Goal: Navigation & Orientation: Find specific page/section

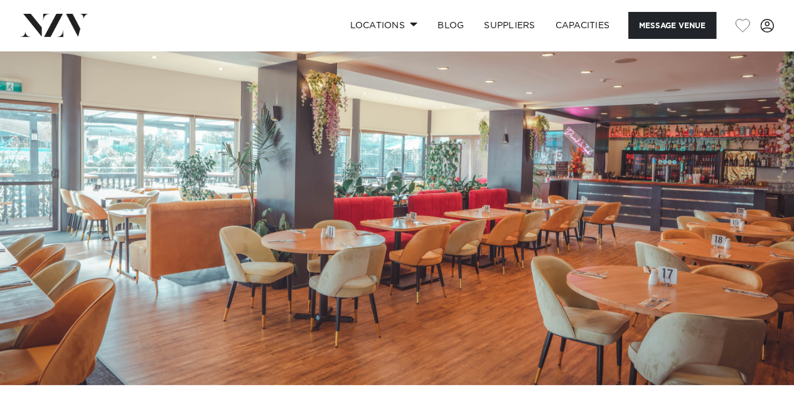
scroll to position [63, 0]
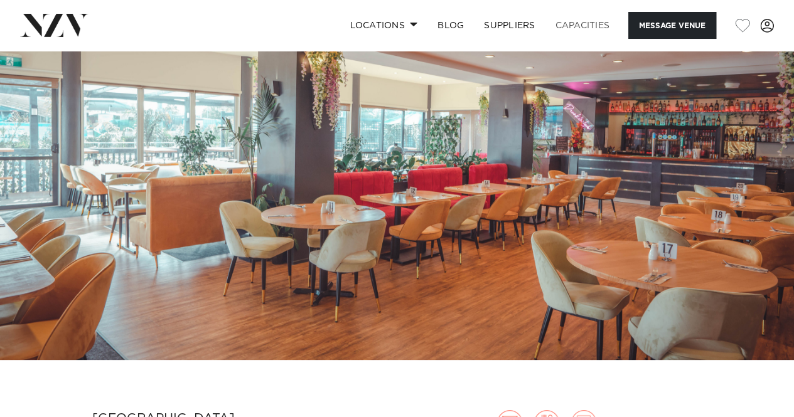
click at [596, 26] on link "Capacities" at bounding box center [582, 25] width 75 height 27
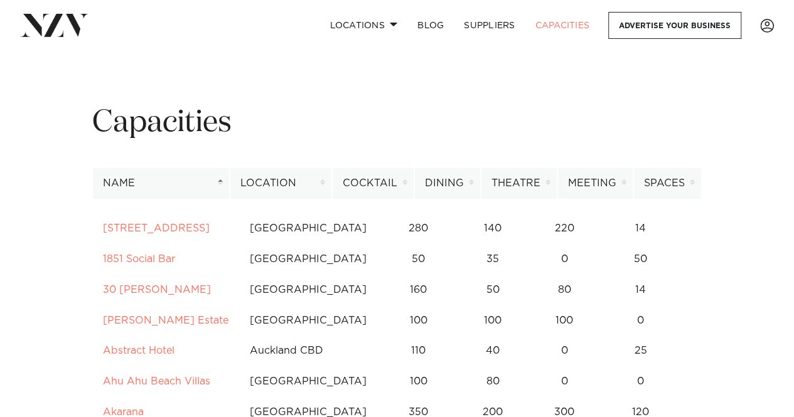
click at [326, 183] on th "Location" at bounding box center [281, 183] width 102 height 31
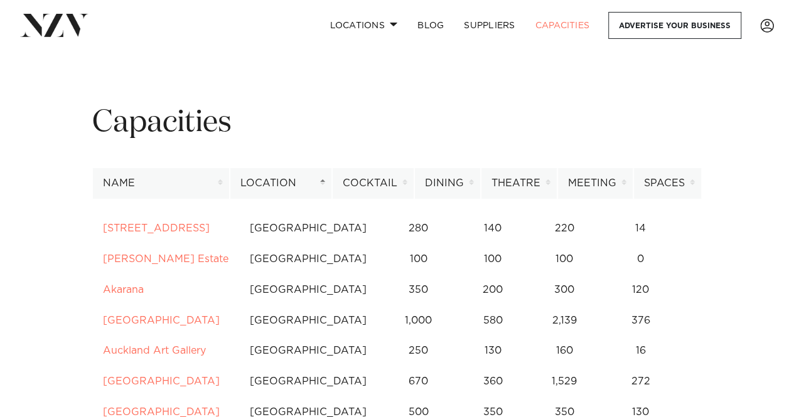
click at [226, 181] on th "Name" at bounding box center [160, 183] width 137 height 31
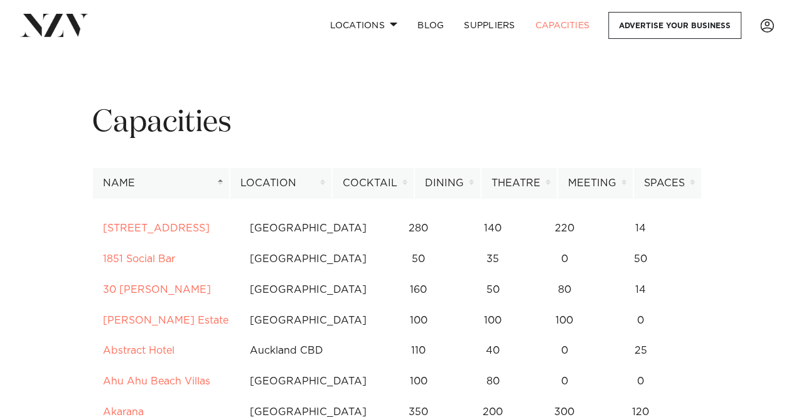
click at [226, 181] on th "Name" at bounding box center [160, 183] width 137 height 31
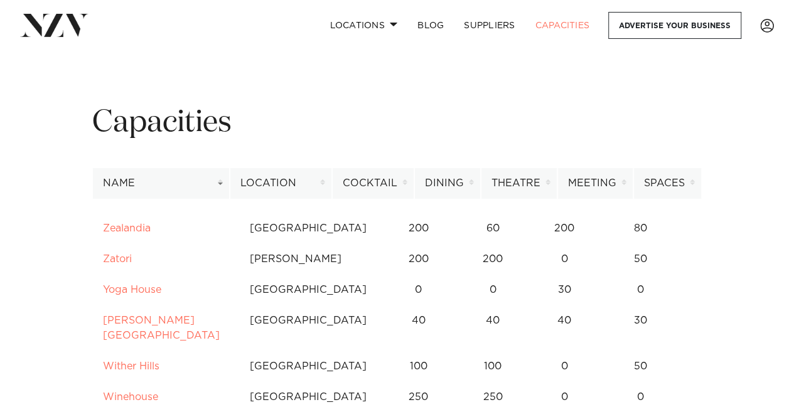
click at [282, 185] on th "Location" at bounding box center [281, 183] width 102 height 31
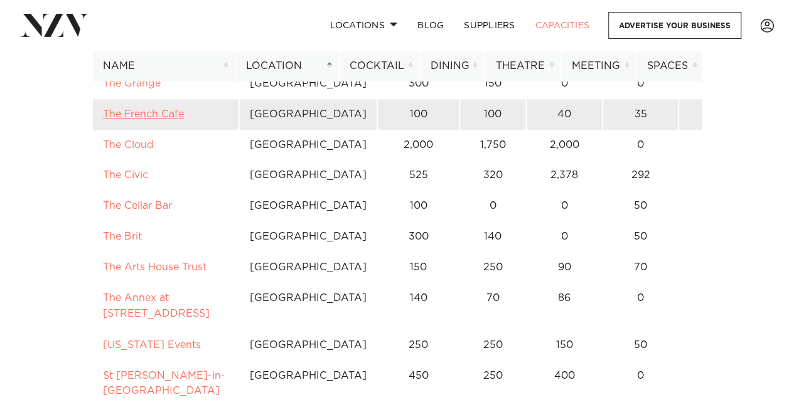
scroll to position [879, 0]
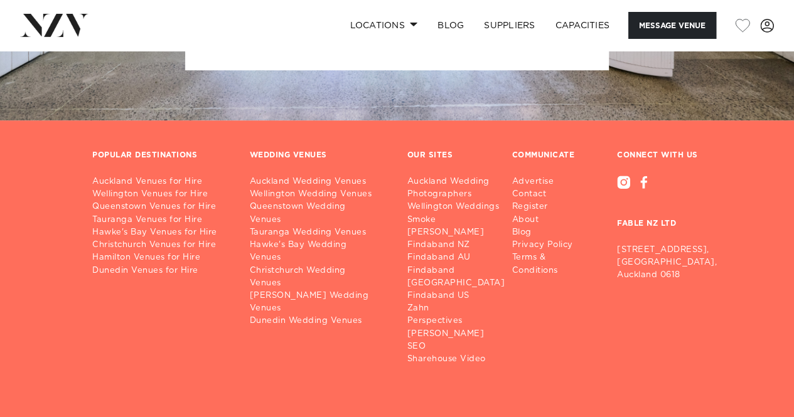
scroll to position [2727, 0]
